Goal: Information Seeking & Learning: Learn about a topic

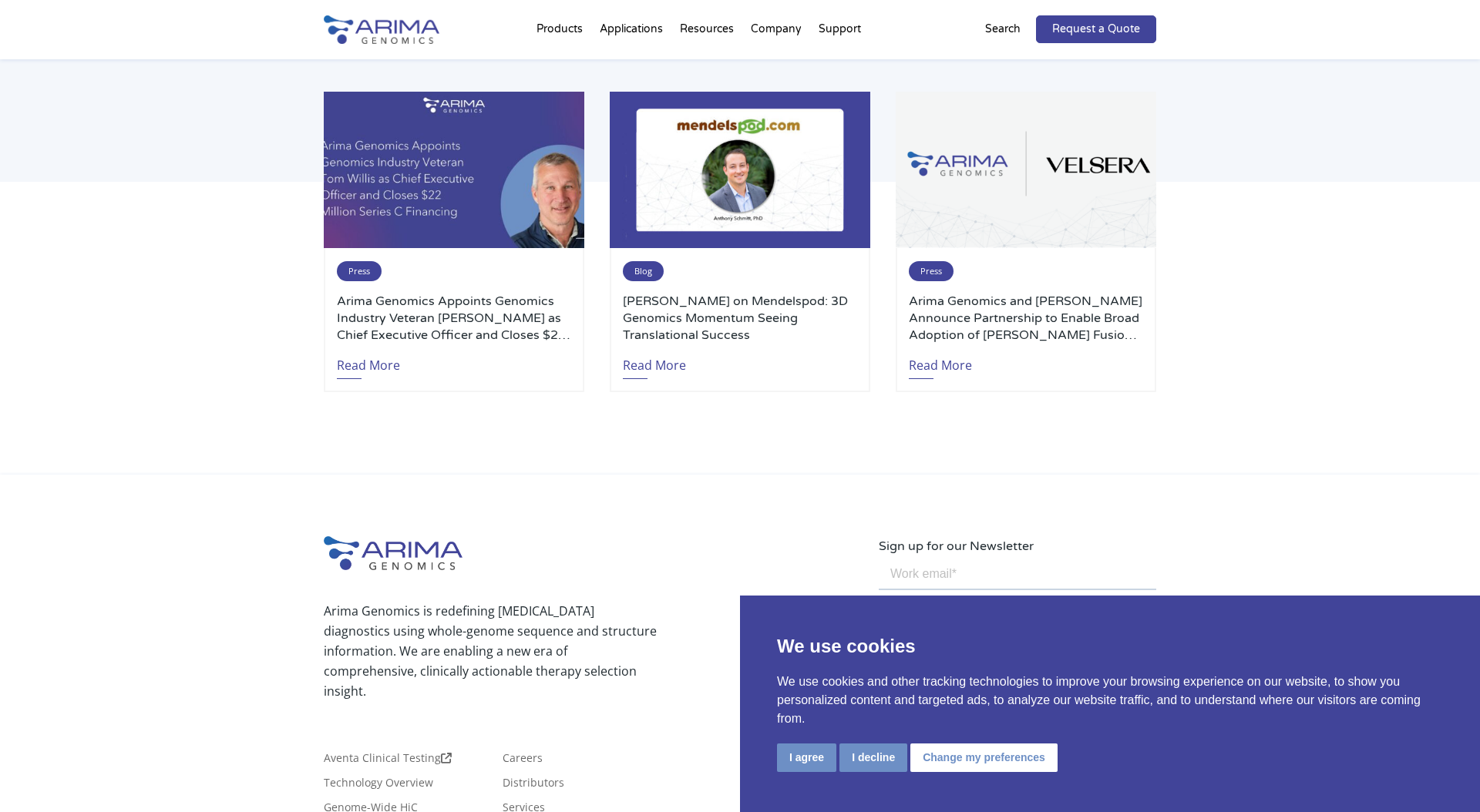
scroll to position [3336, 0]
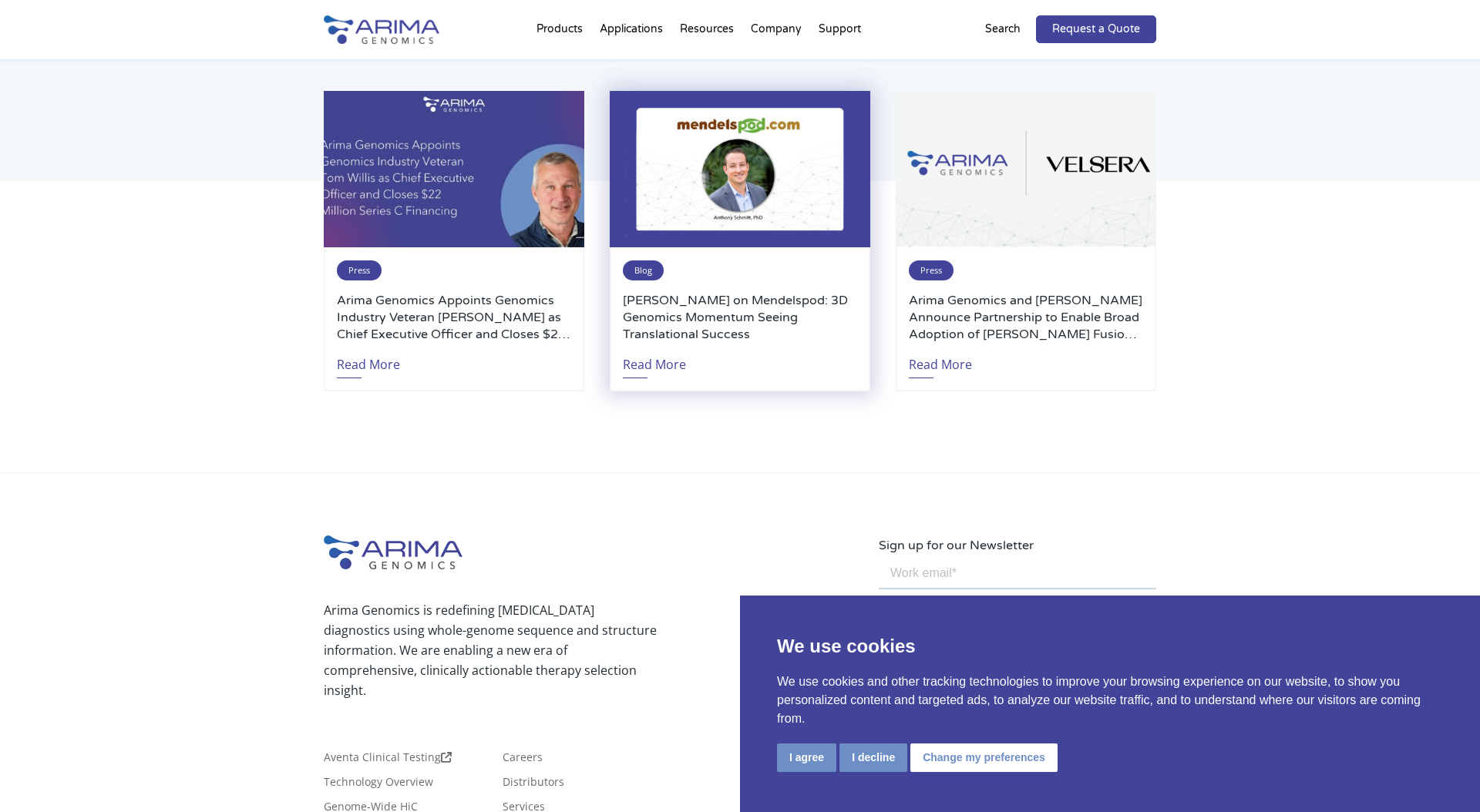
click at [728, 309] on h3 "Anthony Schmitt on Mendelspod: 3D Genomics Momentum Seeing Translational Success" at bounding box center [740, 317] width 235 height 50
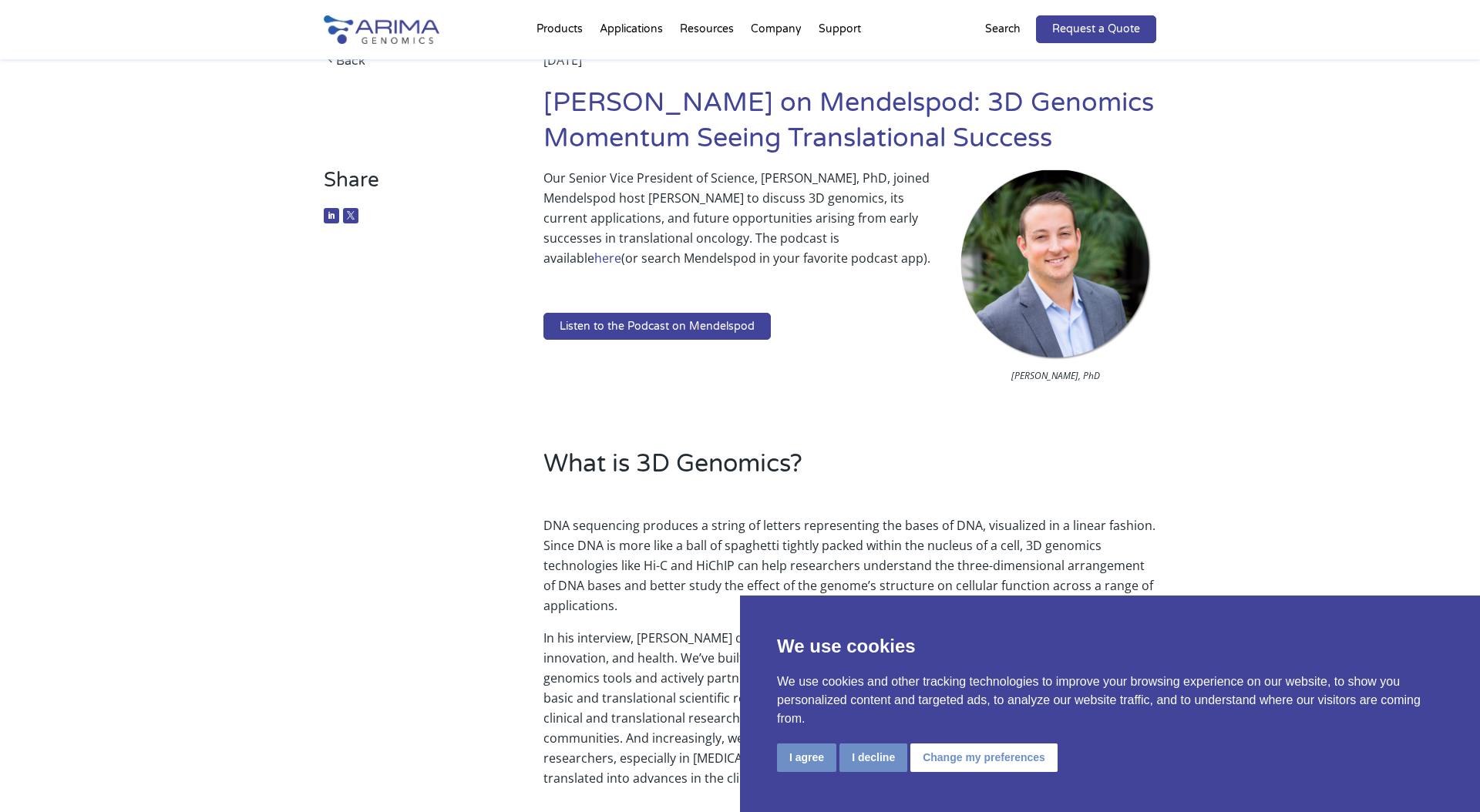
scroll to position [110, 0]
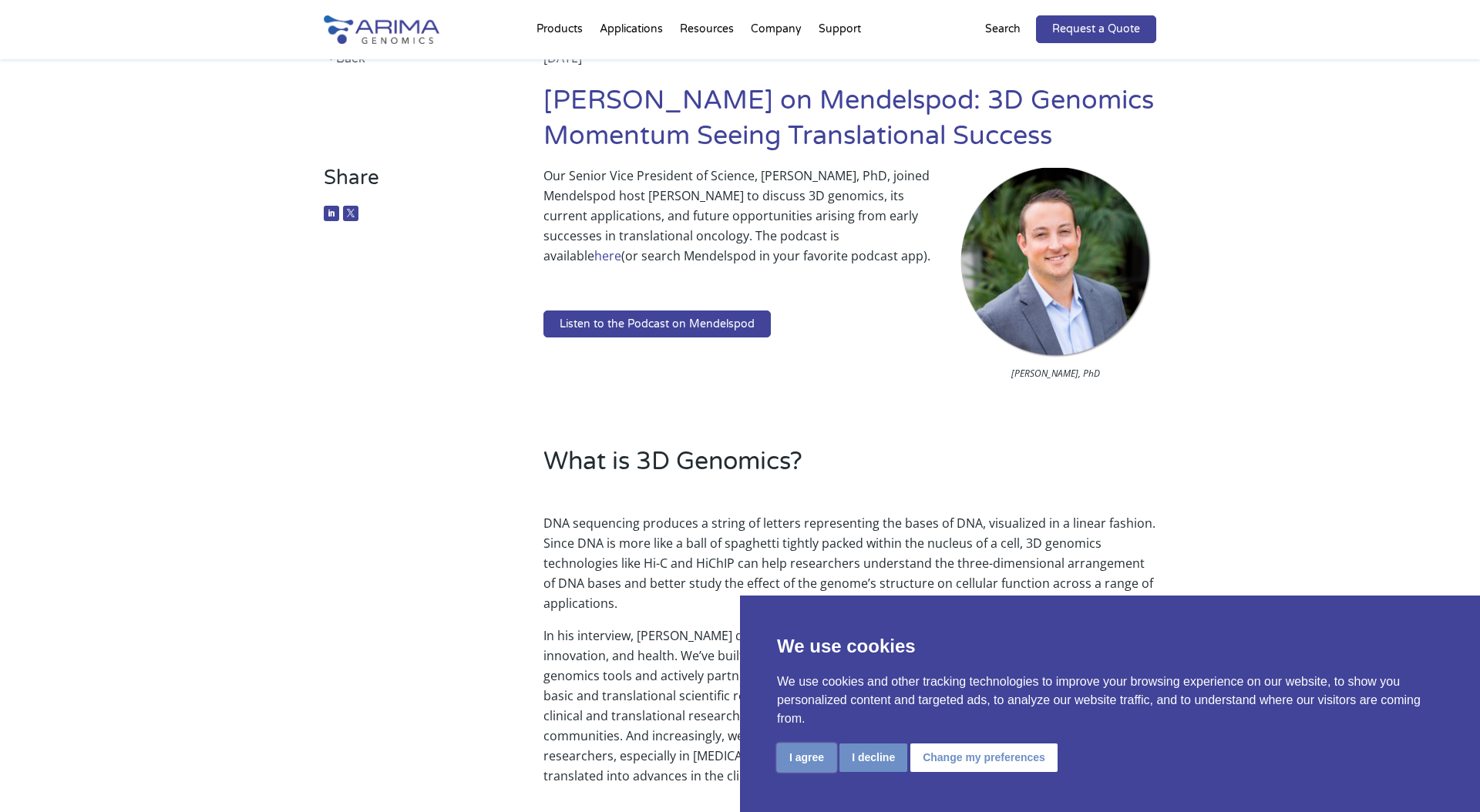
click at [822, 762] on button "I agree" at bounding box center [806, 757] width 59 height 28
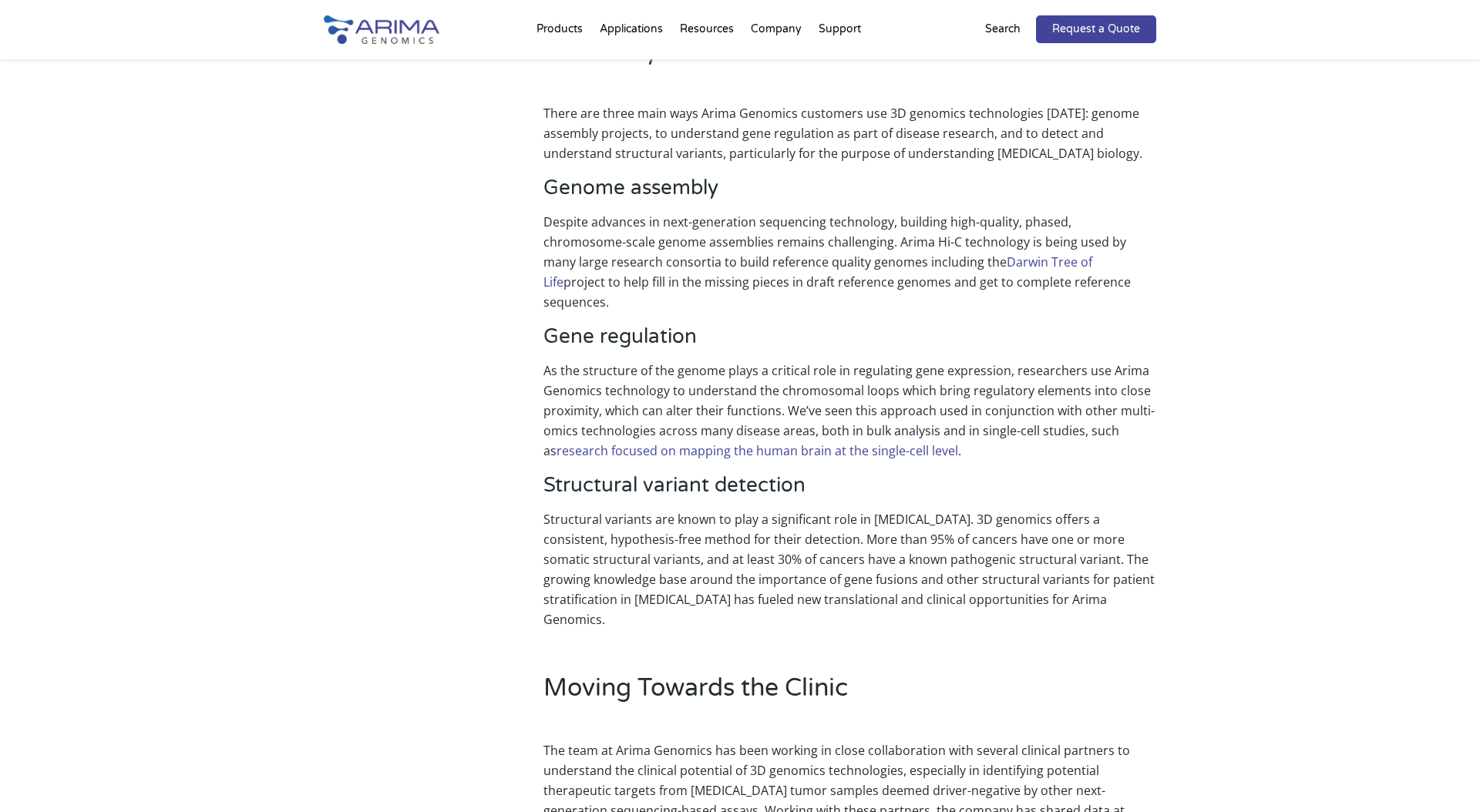
scroll to position [895, 0]
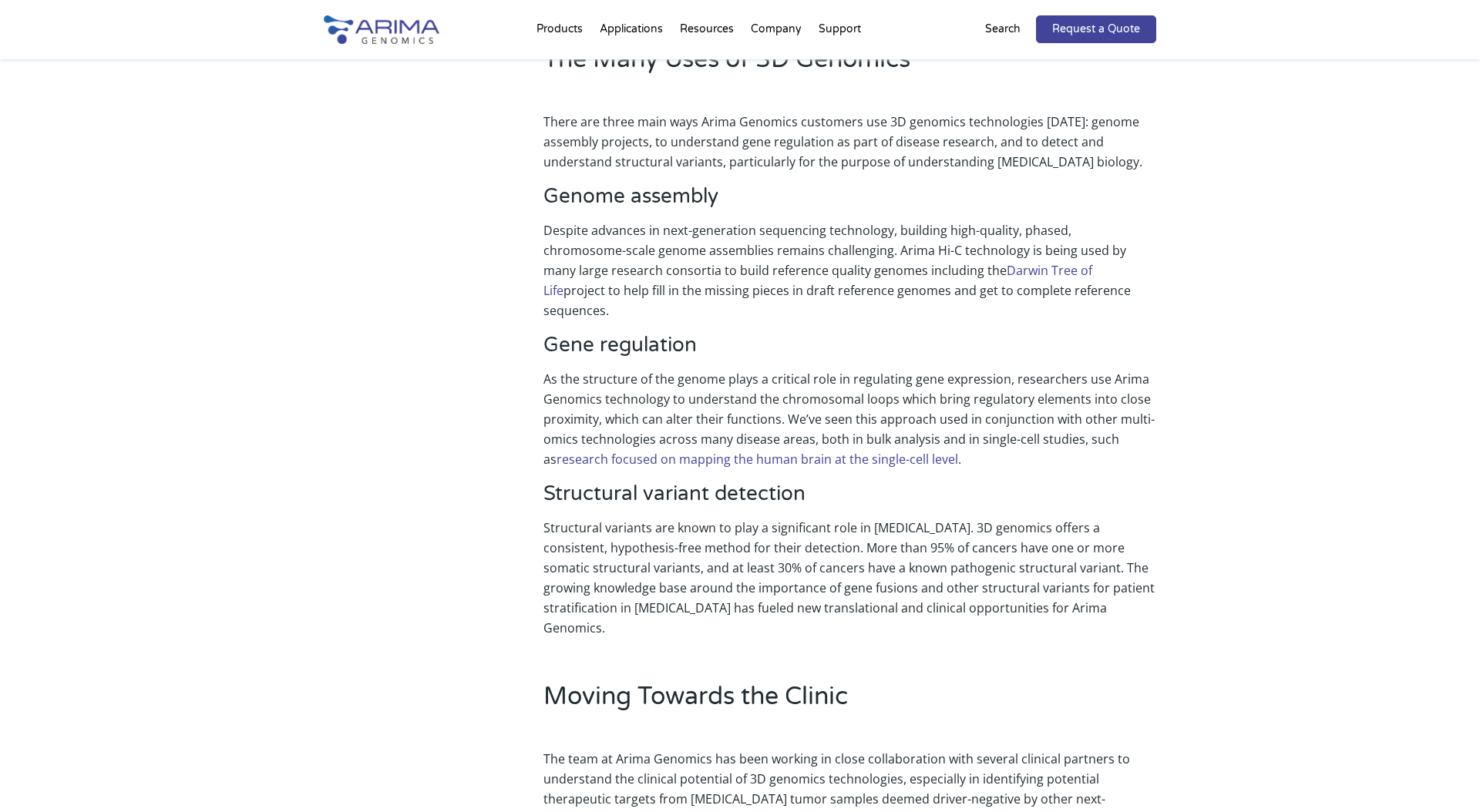
click at [827, 563] on p "Structural variants are known to play a significant role in cancer. 3D genomics…" at bounding box center [850, 578] width 613 height 121
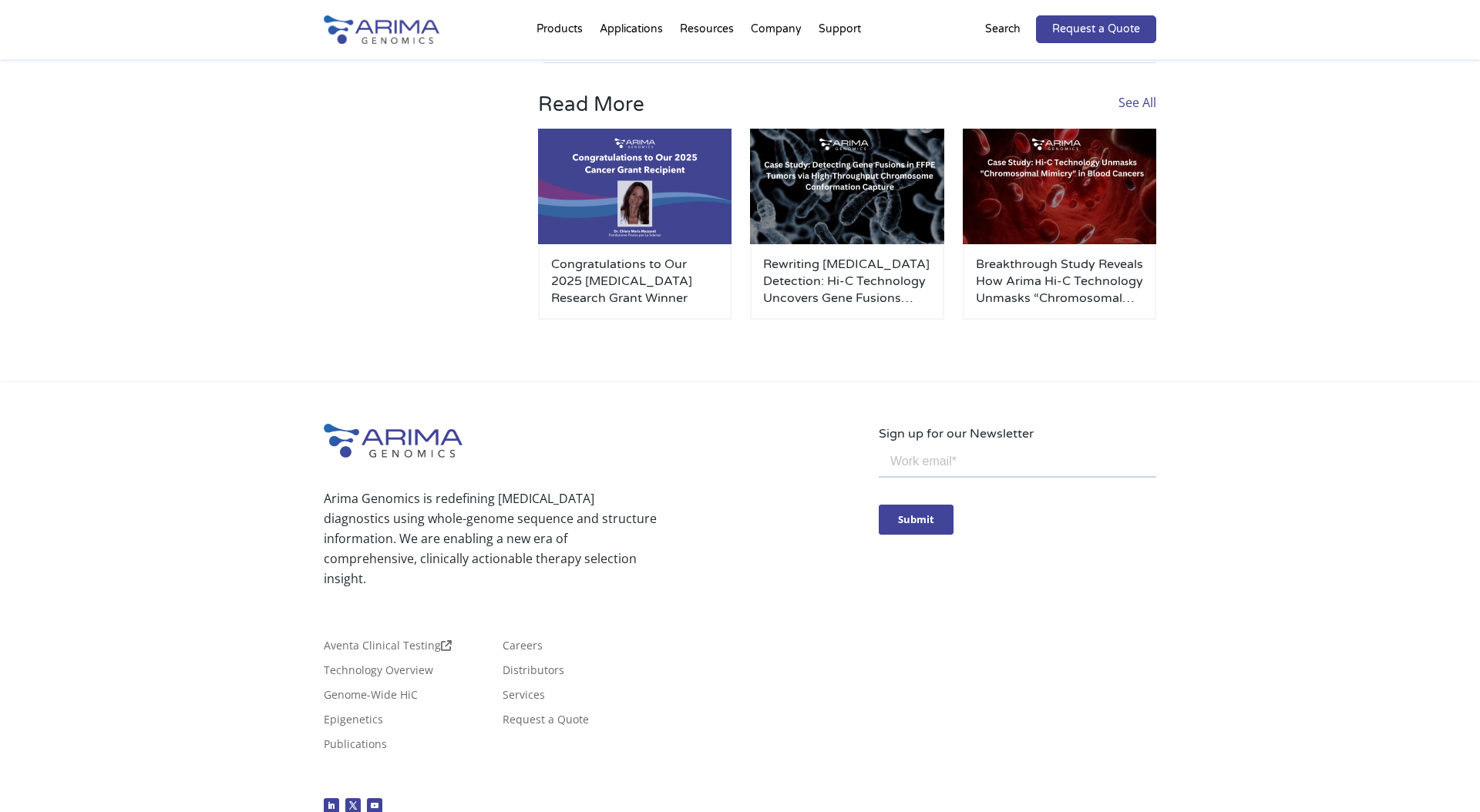
scroll to position [2072, 0]
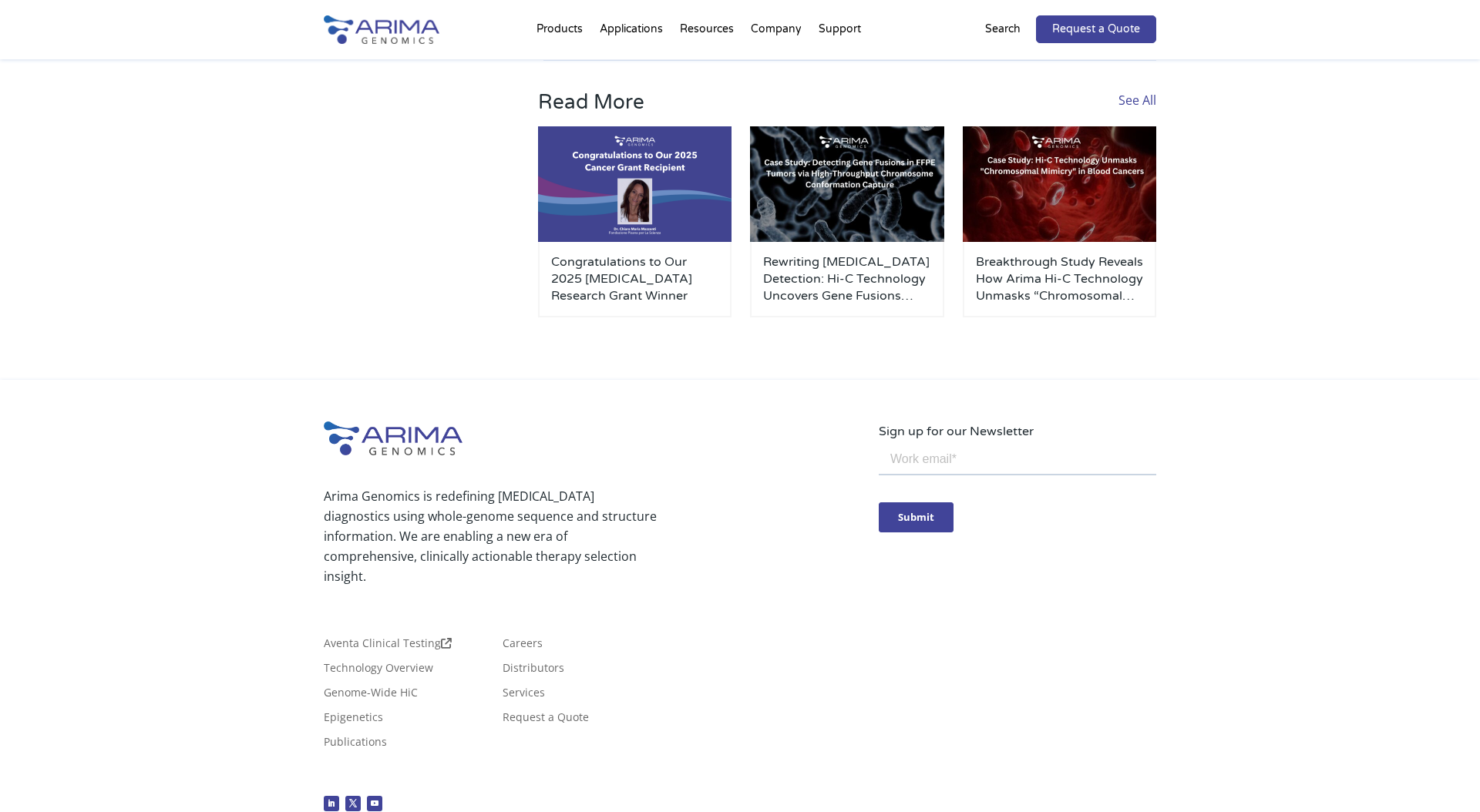
click at [379, 32] on img at bounding box center [381, 29] width 116 height 28
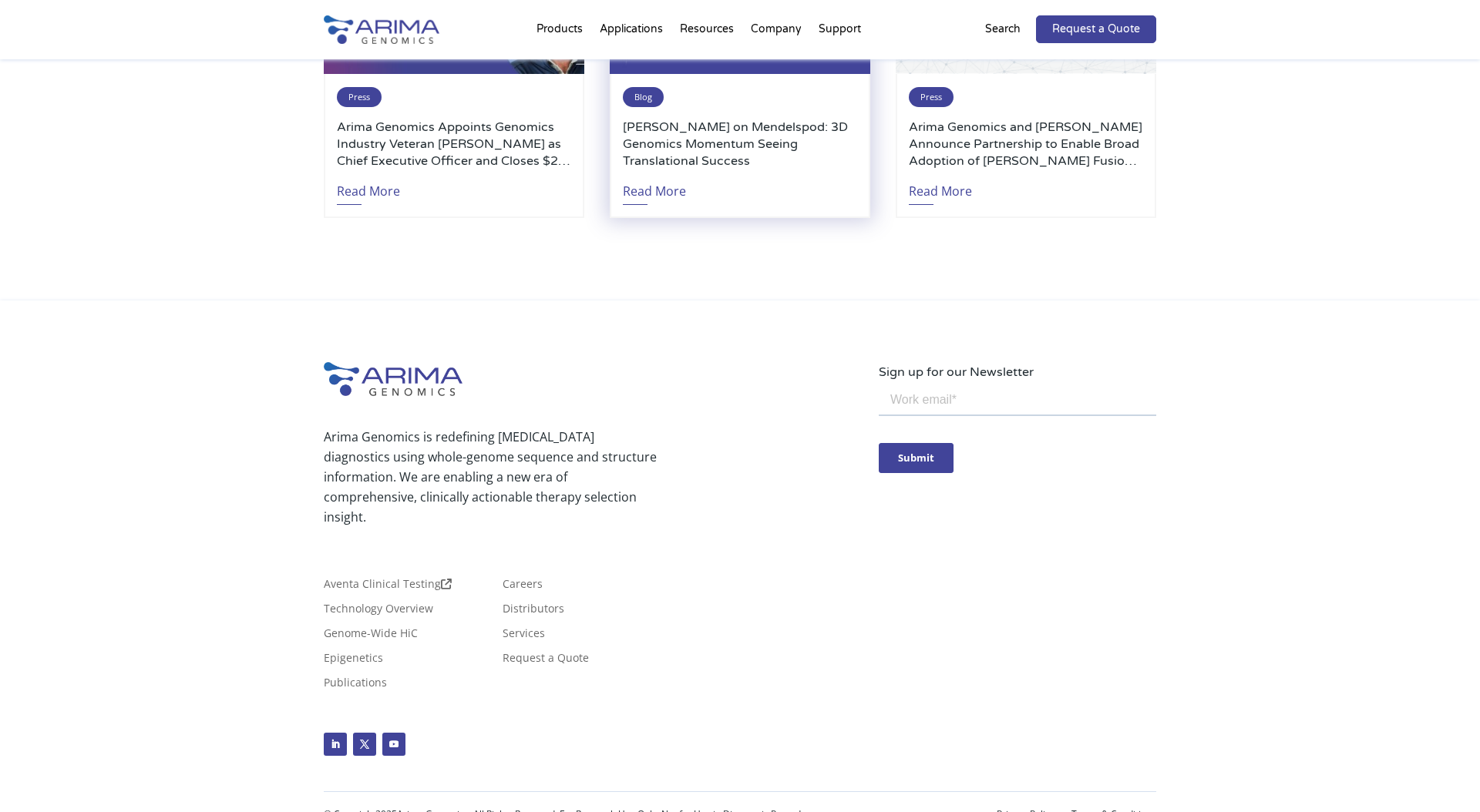
scroll to position [3482, 0]
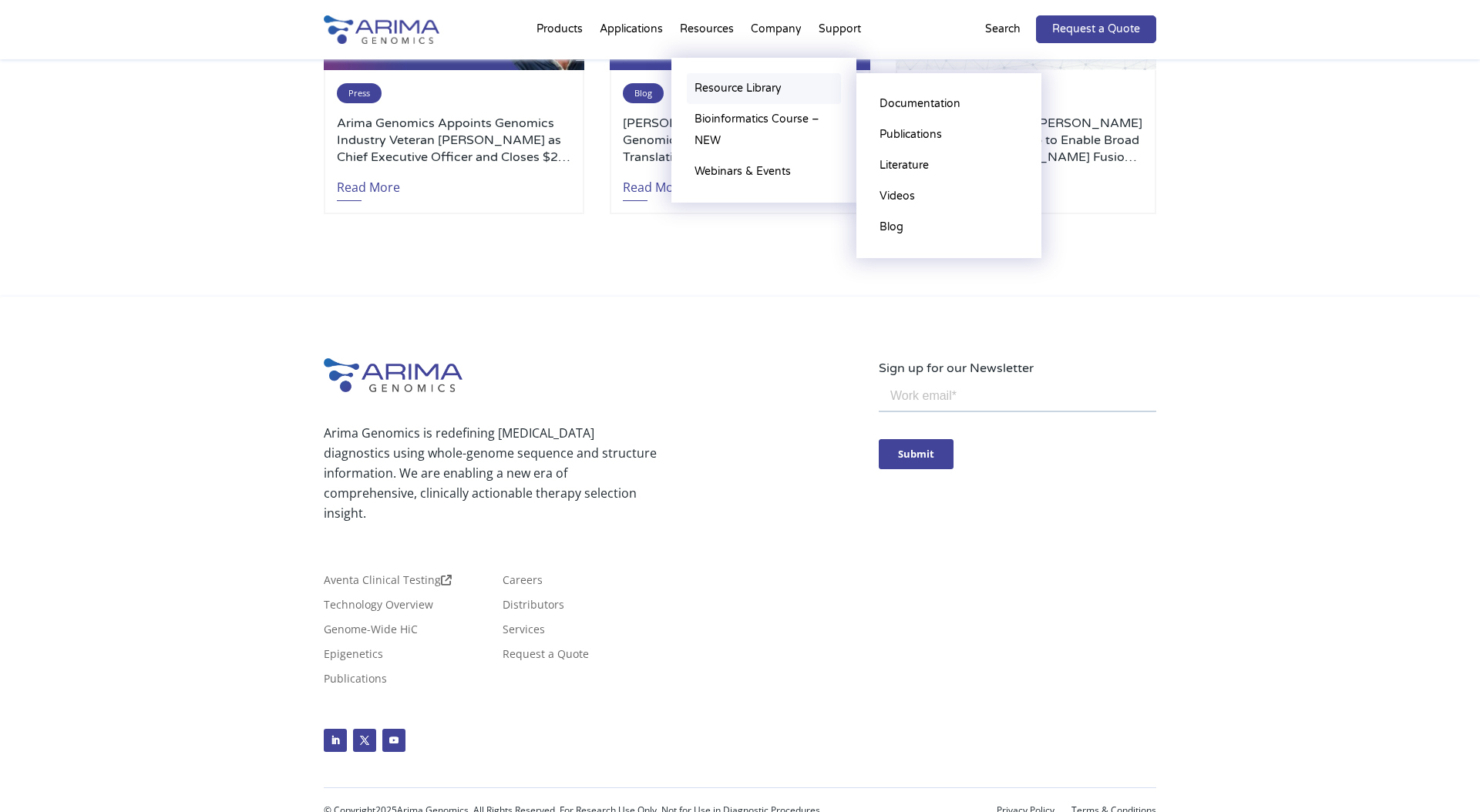
click at [748, 91] on link "Resource Library" at bounding box center [764, 89] width 154 height 31
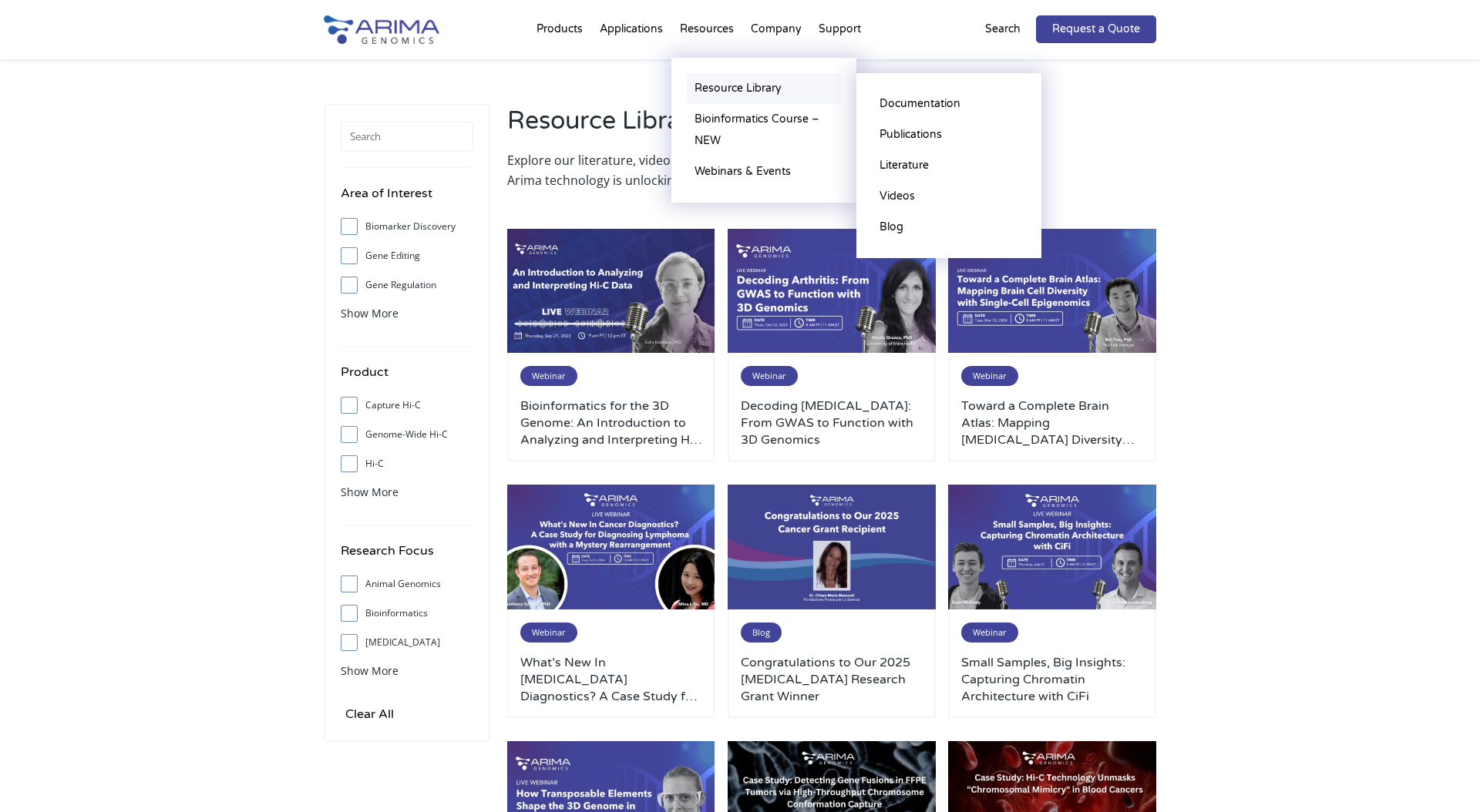
click at [740, 89] on link "Resource Library" at bounding box center [764, 89] width 154 height 31
click at [909, 105] on link "Documentation" at bounding box center [949, 104] width 154 height 31
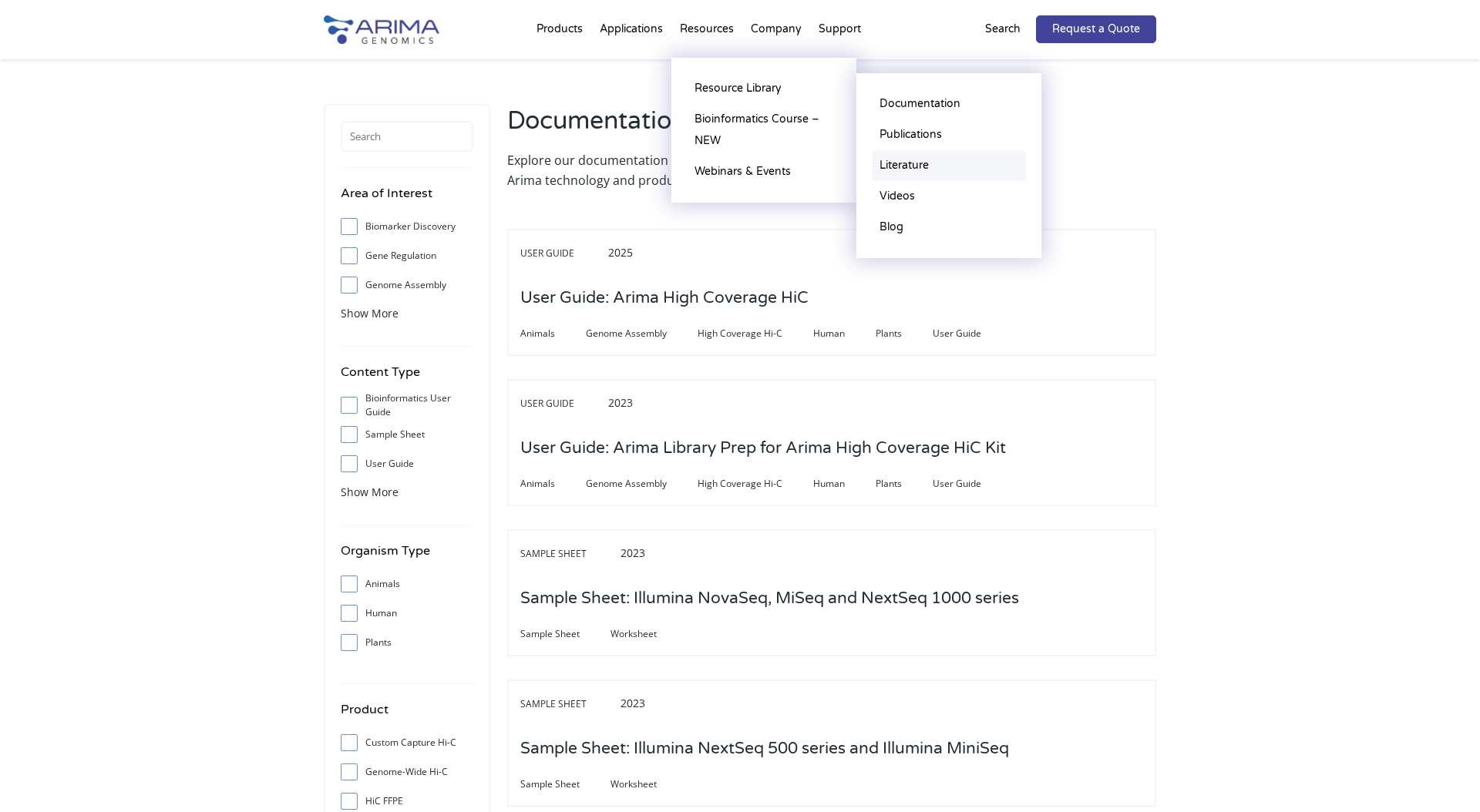
click at [902, 167] on link "Literature" at bounding box center [949, 166] width 154 height 31
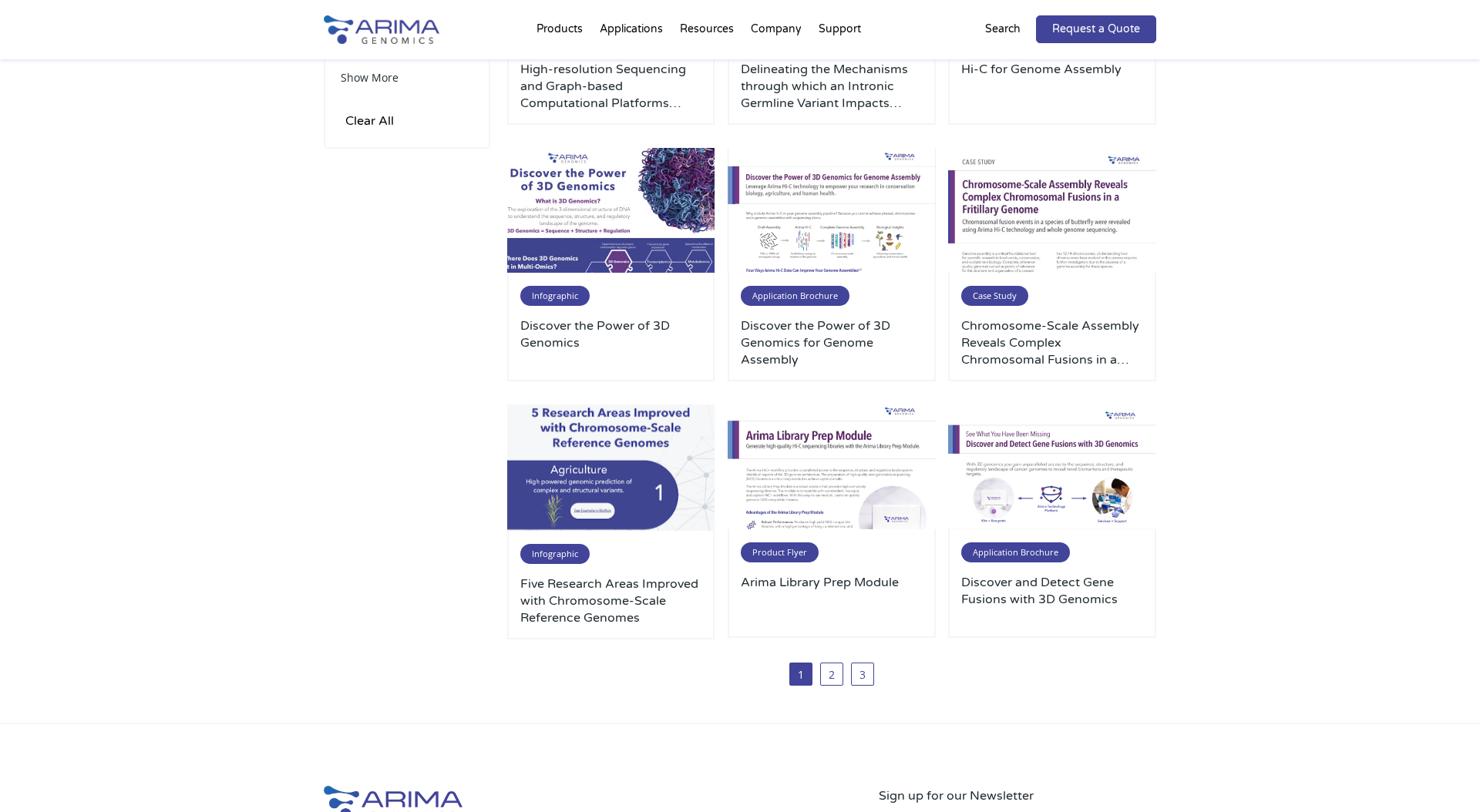
scroll to position [615, 0]
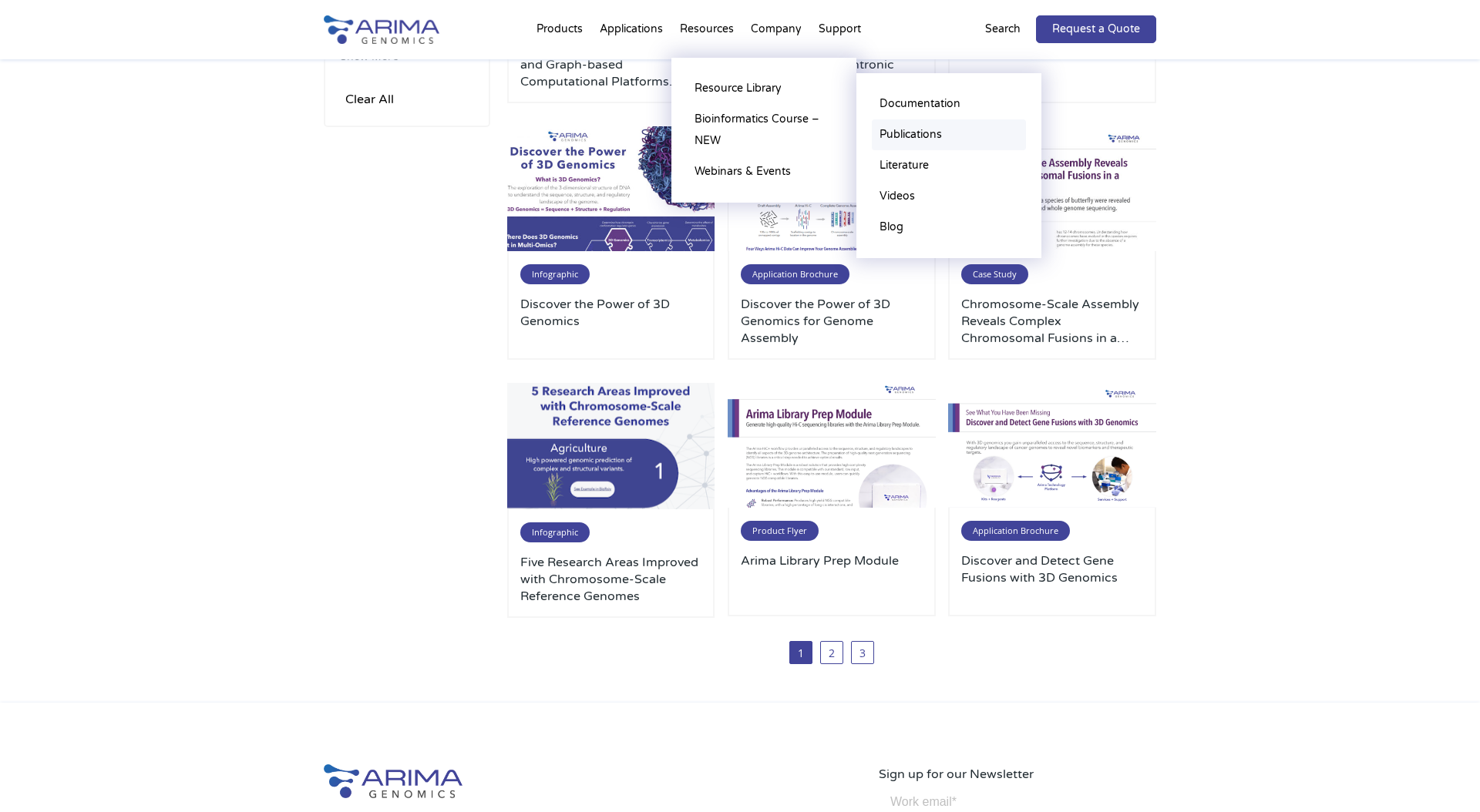
click at [913, 134] on link "Publications" at bounding box center [949, 135] width 154 height 31
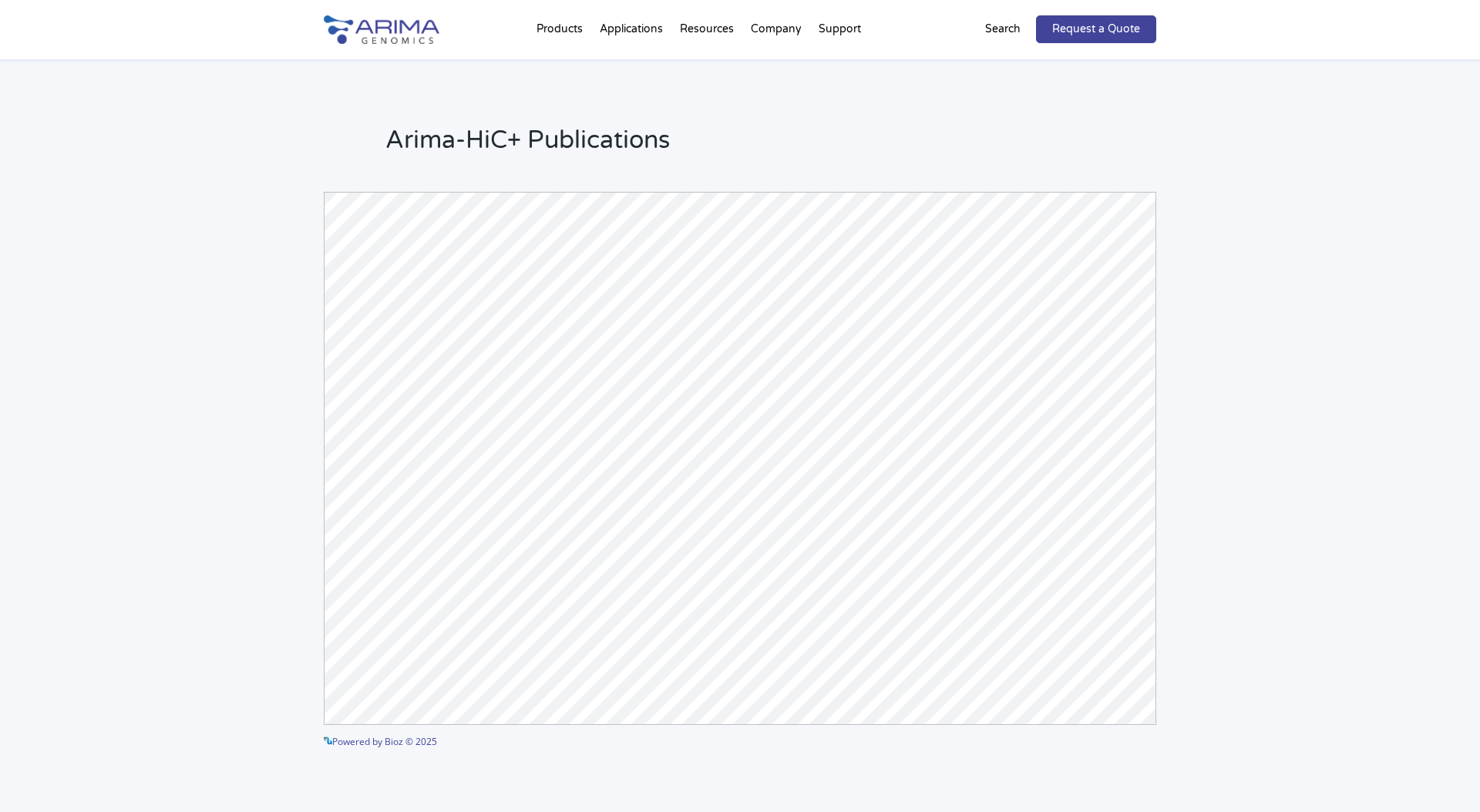
scroll to position [21, 0]
click at [1178, 511] on div "Arima-HiC+ Publications Powered by Bioz © 2025 See more details on Bioz" at bounding box center [740, 435] width 1480 height 795
click at [1175, 497] on div "Arima-HiC+ Publications Powered by Bioz © 2025 See more details on Bioz" at bounding box center [740, 435] width 1480 height 795
click at [255, 592] on div "Arima-HiC+ Publications Powered by Bioz © 2025 See more details on Bioz" at bounding box center [740, 456] width 1480 height 795
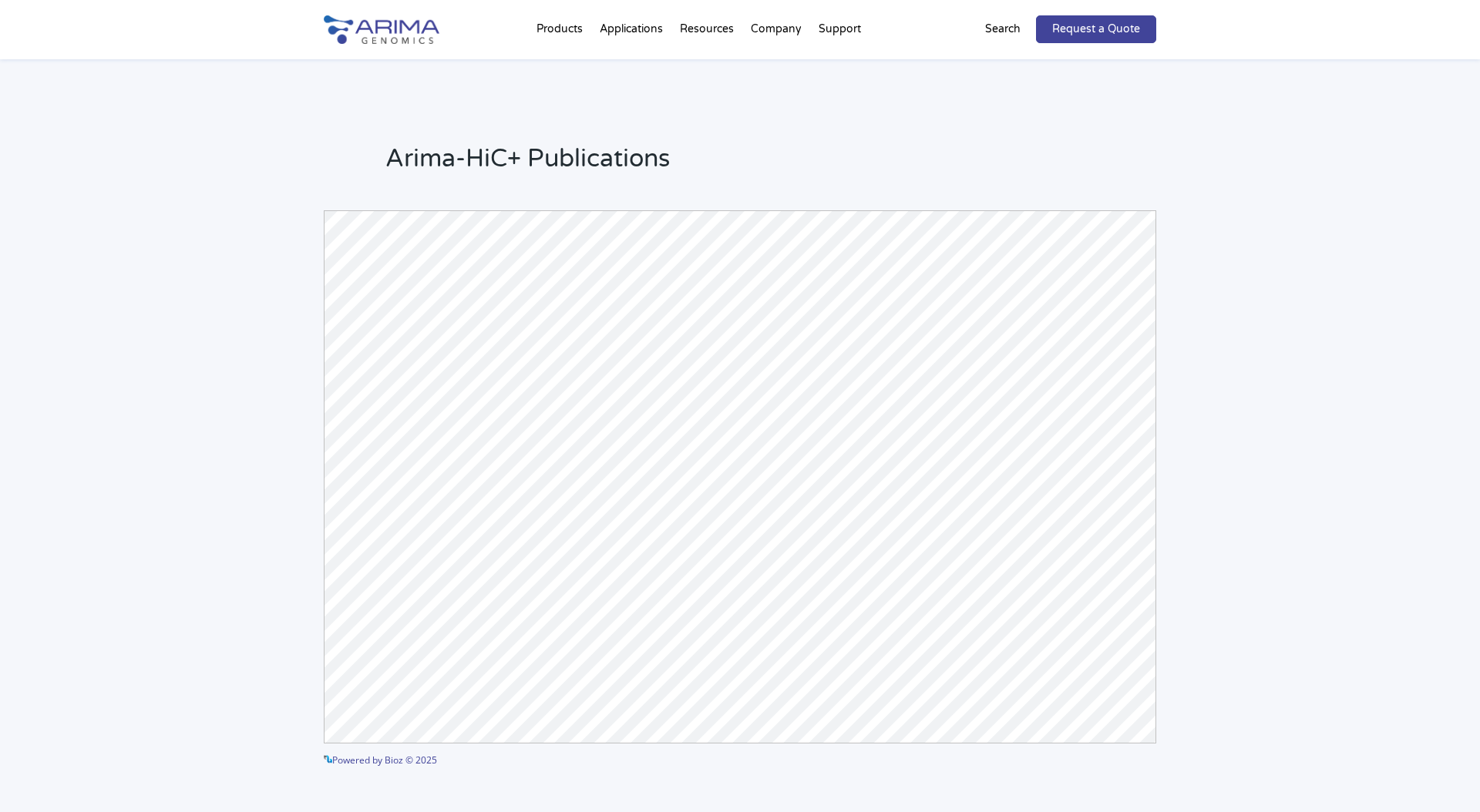
click at [1206, 529] on div "Arima-HiC+ Publications Powered by Bioz © 2025 See more details on Bioz" at bounding box center [740, 456] width 1480 height 795
click at [1200, 515] on div "Arima-HiC+ Publications Powered by Bioz © 2025 See more details on Bioz" at bounding box center [740, 456] width 1480 height 795
click at [1158, 554] on div "Arima-HiC+ Publications Powered by Bioz © 2025 See more details on Bioz" at bounding box center [740, 456] width 1480 height 795
click at [1195, 525] on div "Arima-HiC+ Publications Powered by Bioz © 2025 See more details on Bioz" at bounding box center [740, 456] width 1480 height 795
click at [318, 563] on div "Arima-HiC+ Publications Powered by Bioz © 2025 See more details on Bioz" at bounding box center [740, 456] width 1480 height 795
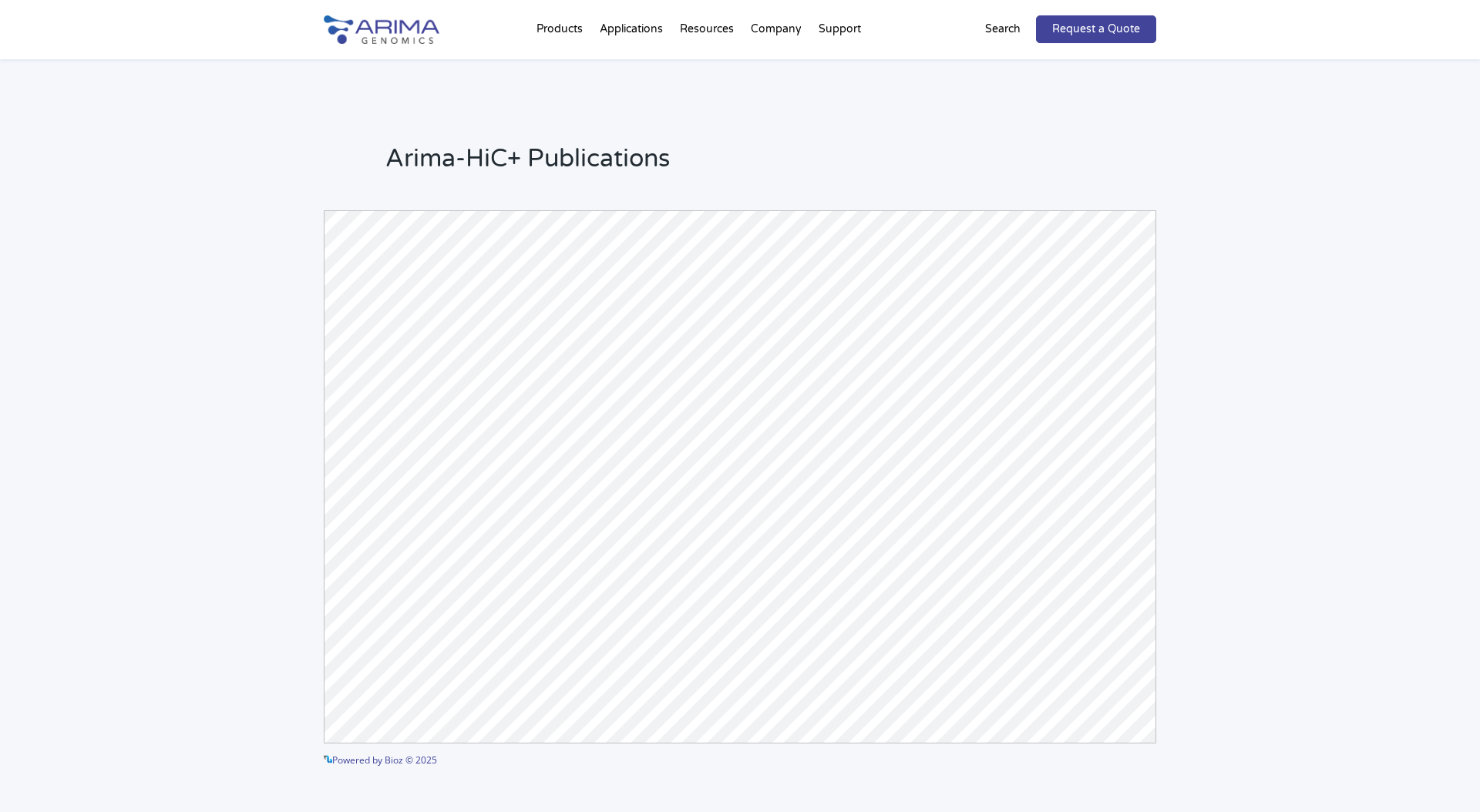
click at [323, 559] on div "Arima-HiC+ Publications Powered by Bioz © 2025 See more details on Bioz" at bounding box center [740, 456] width 1480 height 795
click at [299, 620] on div "Arima-HiC+ Publications Powered by Bioz © 2025 See more details on Bioz" at bounding box center [740, 456] width 1480 height 795
click at [311, 593] on div "Arima-HiC+ Publications Powered by Bioz © 2025 See more details on Bioz" at bounding box center [740, 456] width 1480 height 795
click at [213, 644] on div "Arima-HiC+ Publications Powered by Bioz © 2025 See more details on Bioz" at bounding box center [740, 456] width 1480 height 795
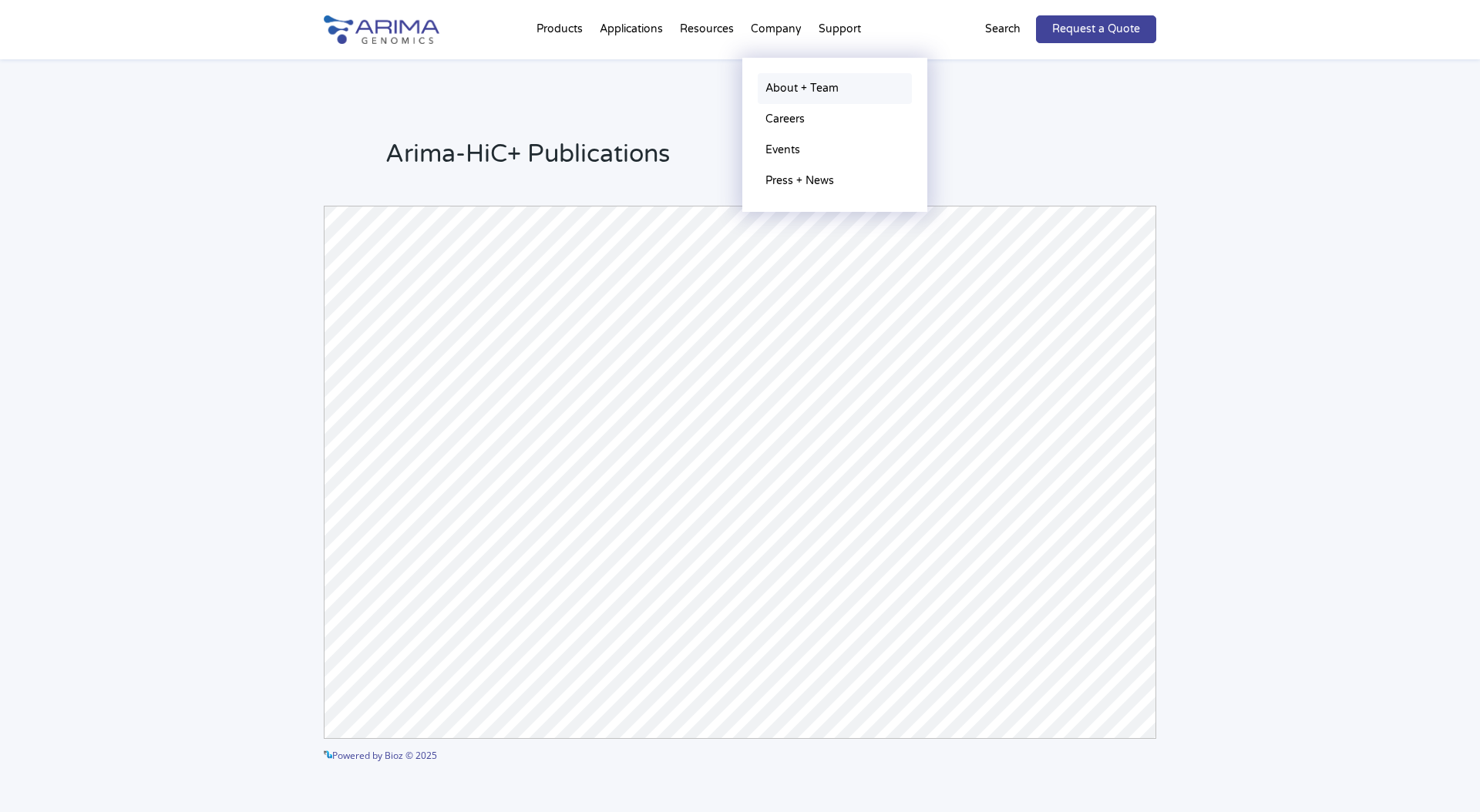
click at [803, 83] on link "About + Team" at bounding box center [835, 89] width 154 height 31
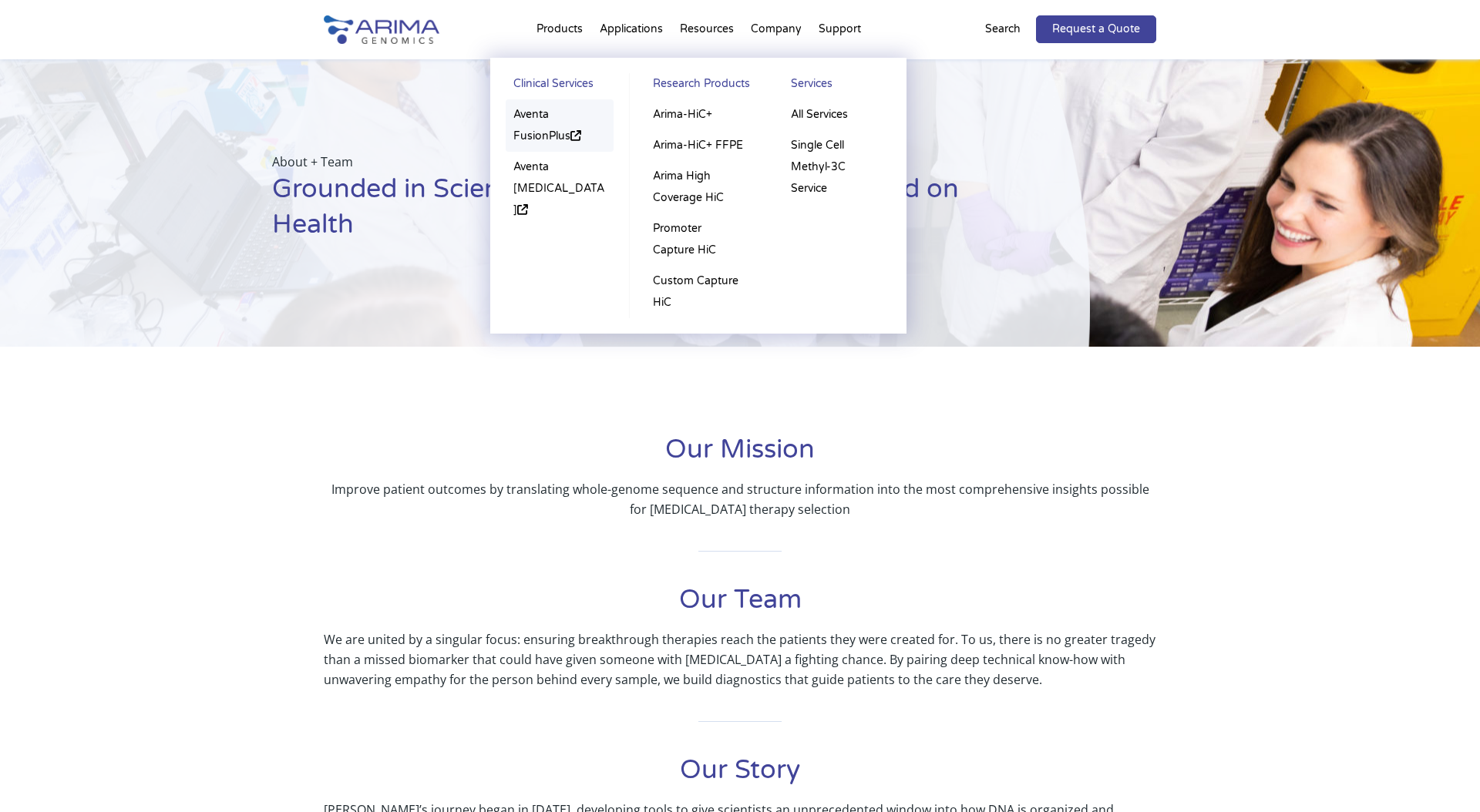
click at [543, 116] on link "Aventa FusionPlus" at bounding box center [560, 125] width 108 height 52
